Goal: Information Seeking & Learning: Learn about a topic

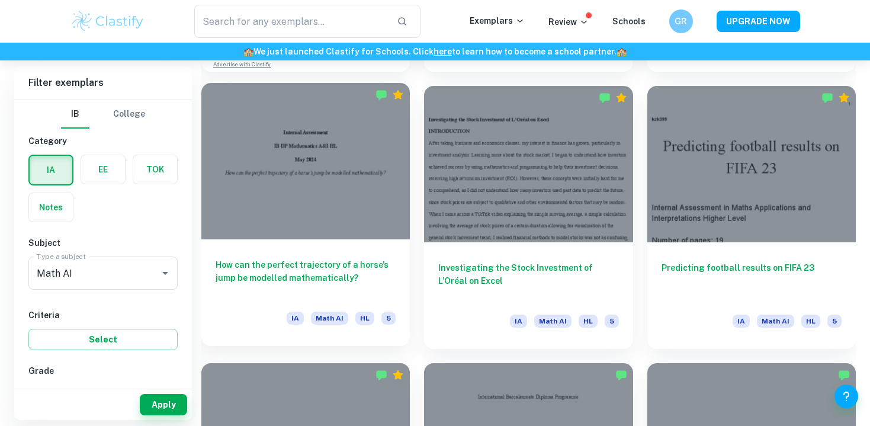
scroll to position [1147, 0]
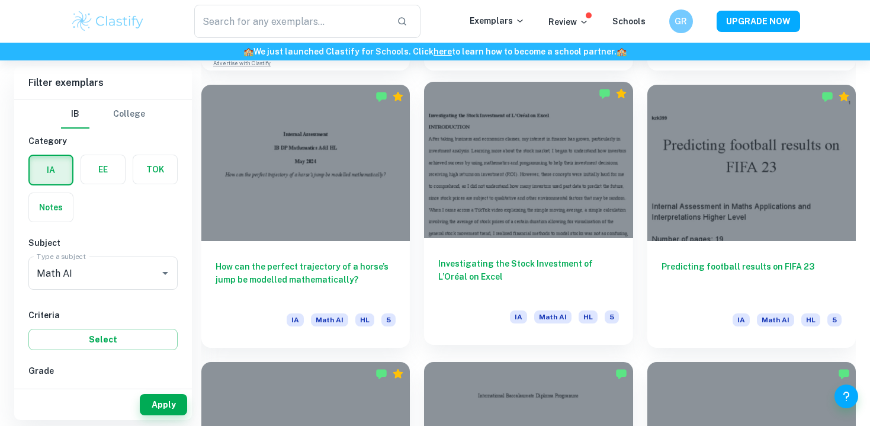
click at [470, 271] on h6 "Investigating the Stock Investment of L’Oréal on Excel" at bounding box center [528, 276] width 180 height 39
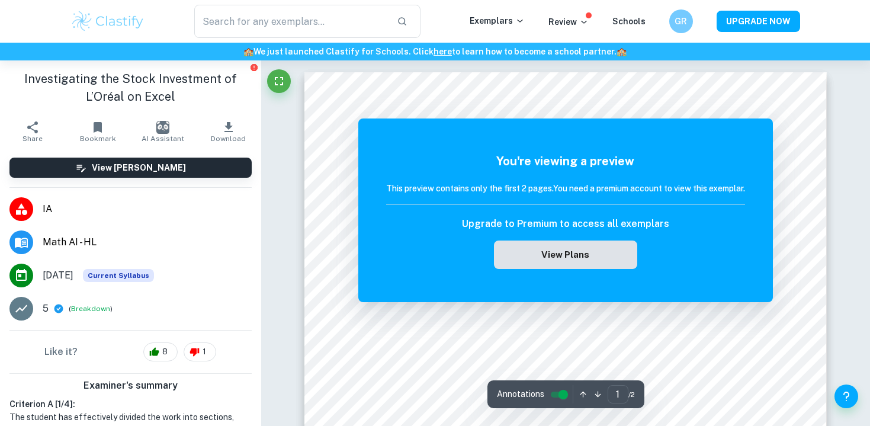
click at [618, 252] on button "View Plans" at bounding box center [565, 255] width 143 height 28
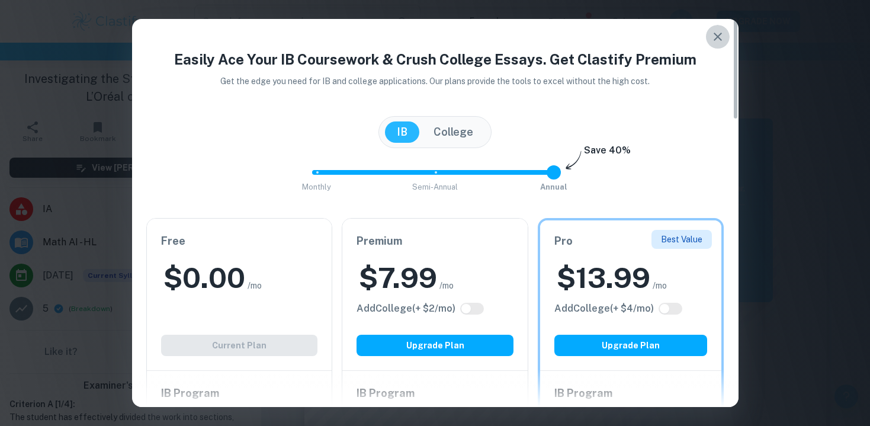
click at [717, 36] on icon "button" at bounding box center [718, 37] width 8 height 8
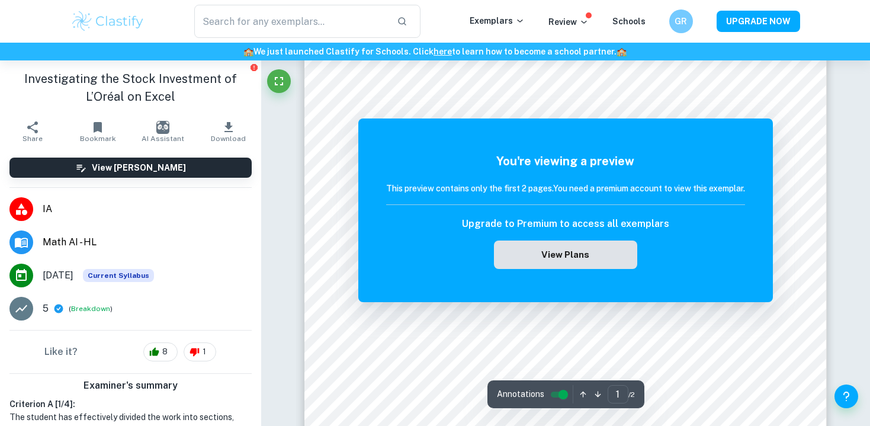
scroll to position [348, 0]
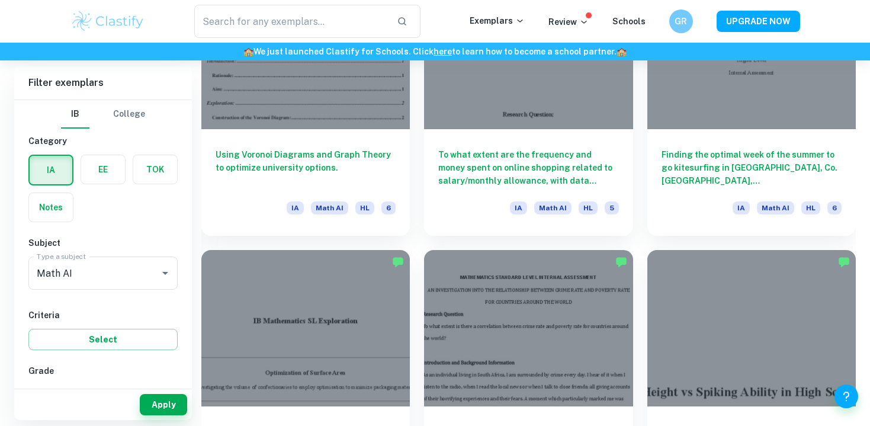
scroll to position [2647, 0]
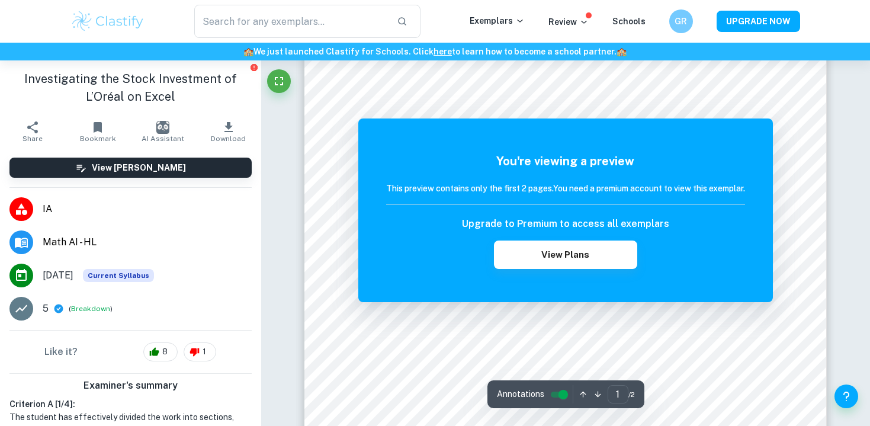
scroll to position [188, 0]
click at [155, 84] on h1 "Investigating the Stock Investment of L’Oréal on Excel" at bounding box center [130, 88] width 242 height 36
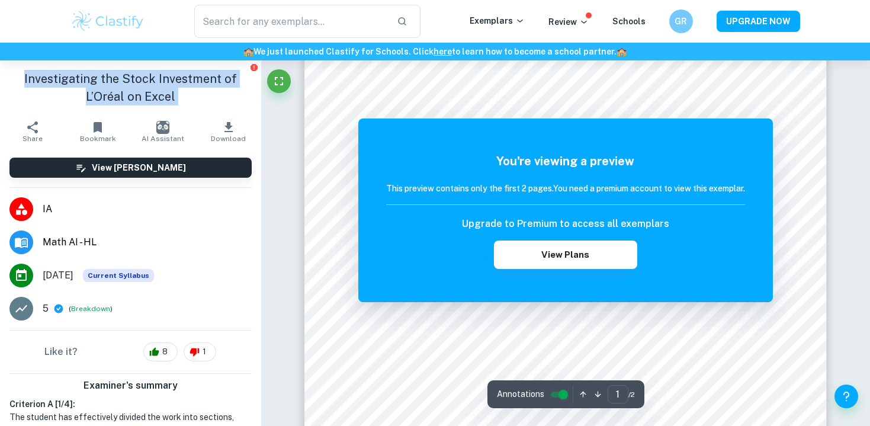
click at [155, 84] on h1 "Investigating the Stock Investment of L’Oréal on Excel" at bounding box center [130, 88] width 242 height 36
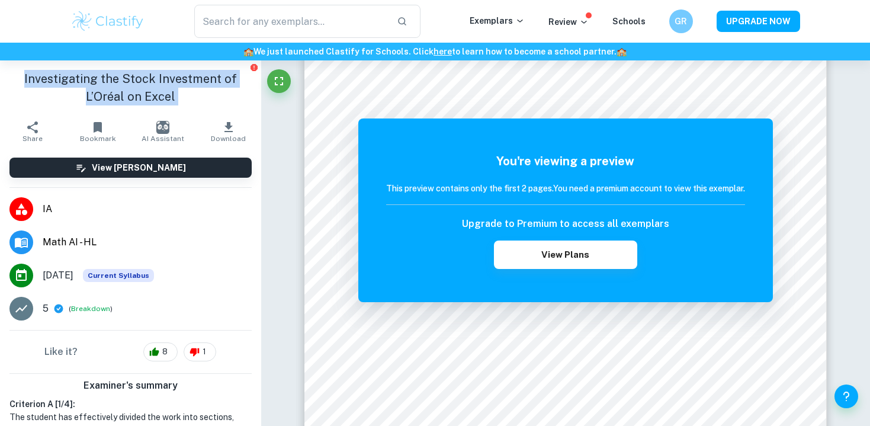
copy aside "Investigating the Stock Investment of L’Oréal on Excel Share"
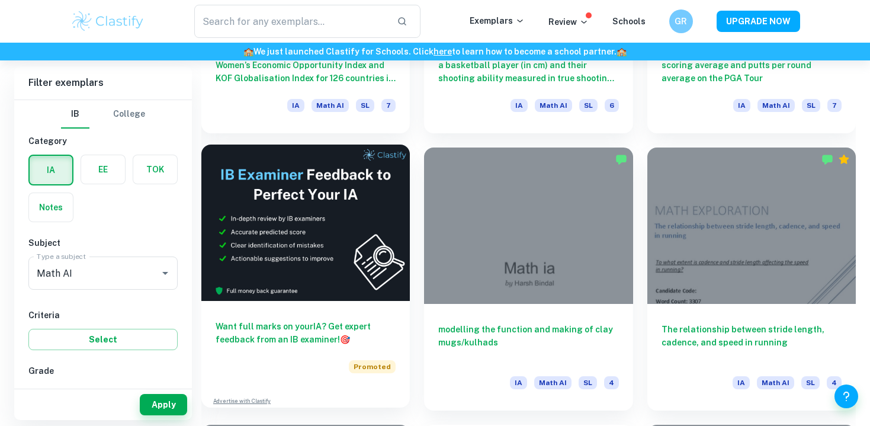
scroll to position [6357, 0]
